Goal: Navigation & Orientation: Find specific page/section

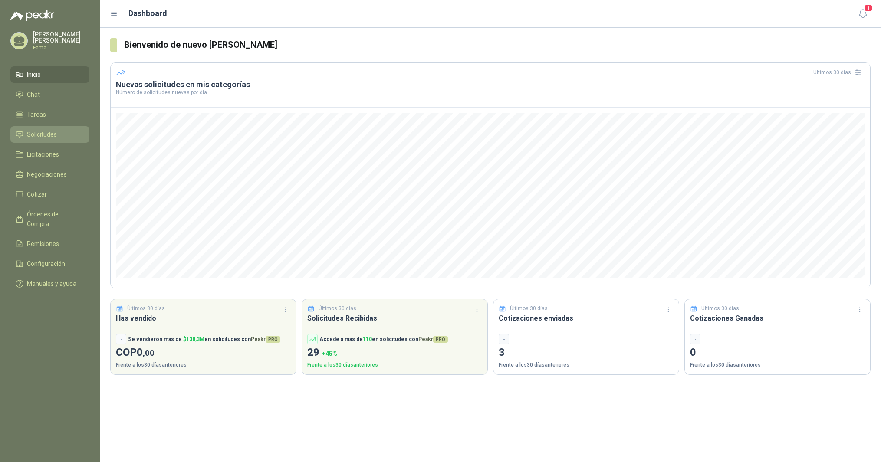
click at [43, 136] on span "Solicitudes" at bounding box center [42, 135] width 30 height 10
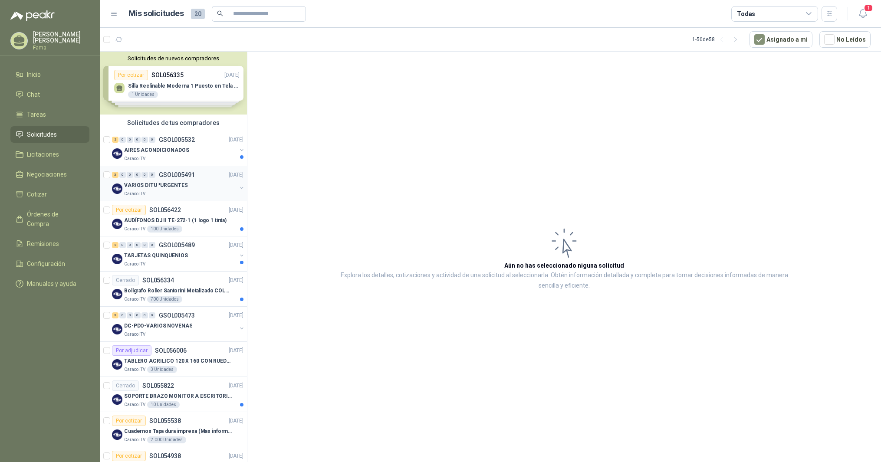
click at [155, 187] on p "VARIOS DITU *URGENTES" at bounding box center [155, 185] width 63 height 8
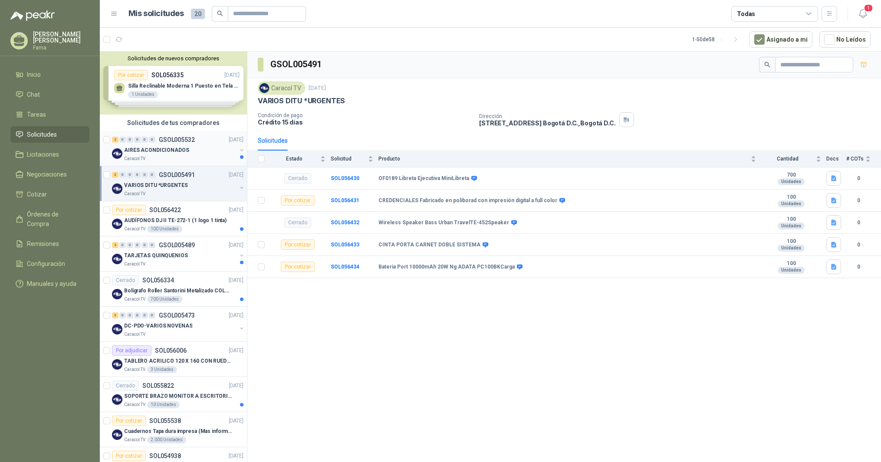
click at [148, 150] on p "AIRES ACONDICIONADOS" at bounding box center [156, 150] width 65 height 8
